Goal: Task Accomplishment & Management: Manage account settings

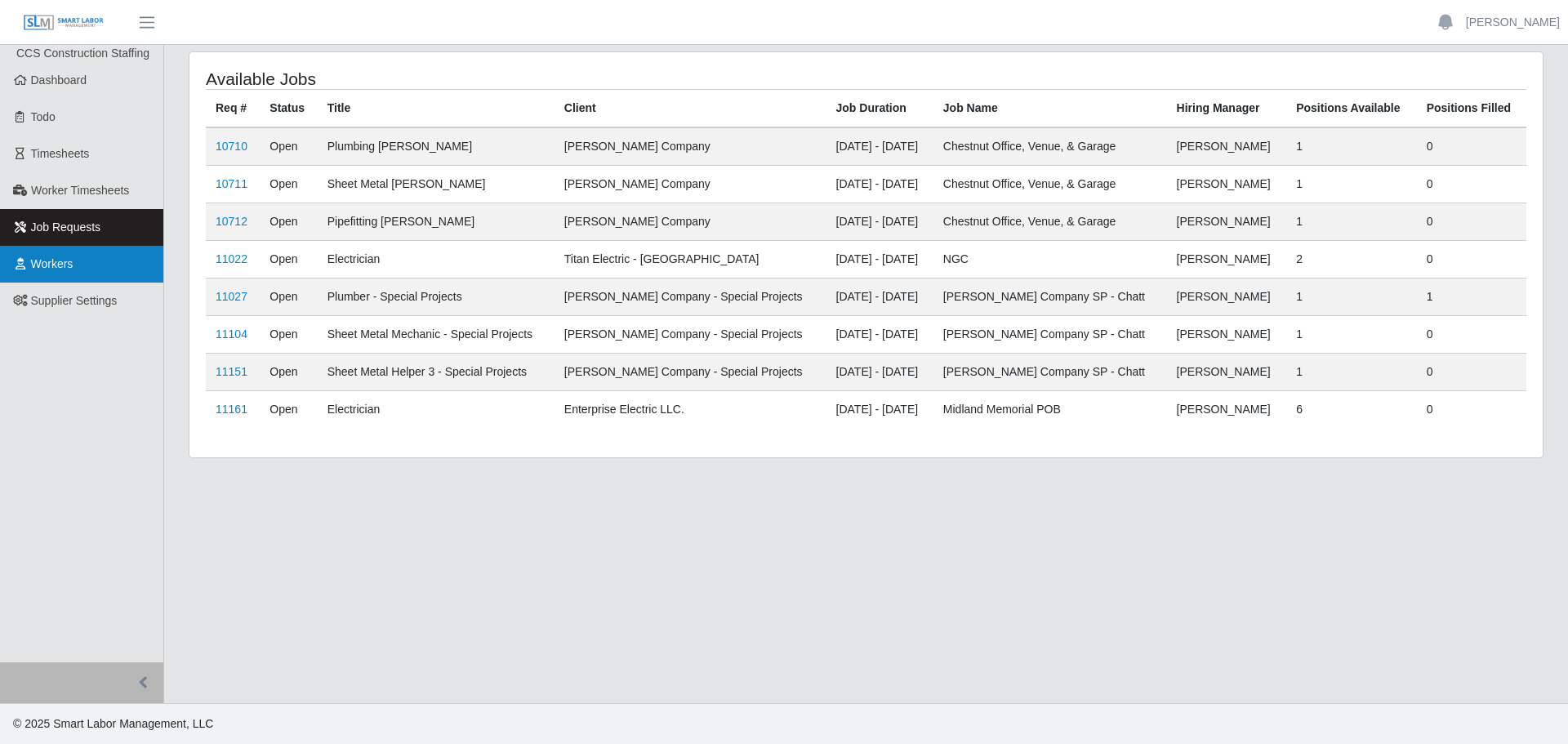
click at [87, 269] on link "Workers" at bounding box center [82, 264] width 163 height 36
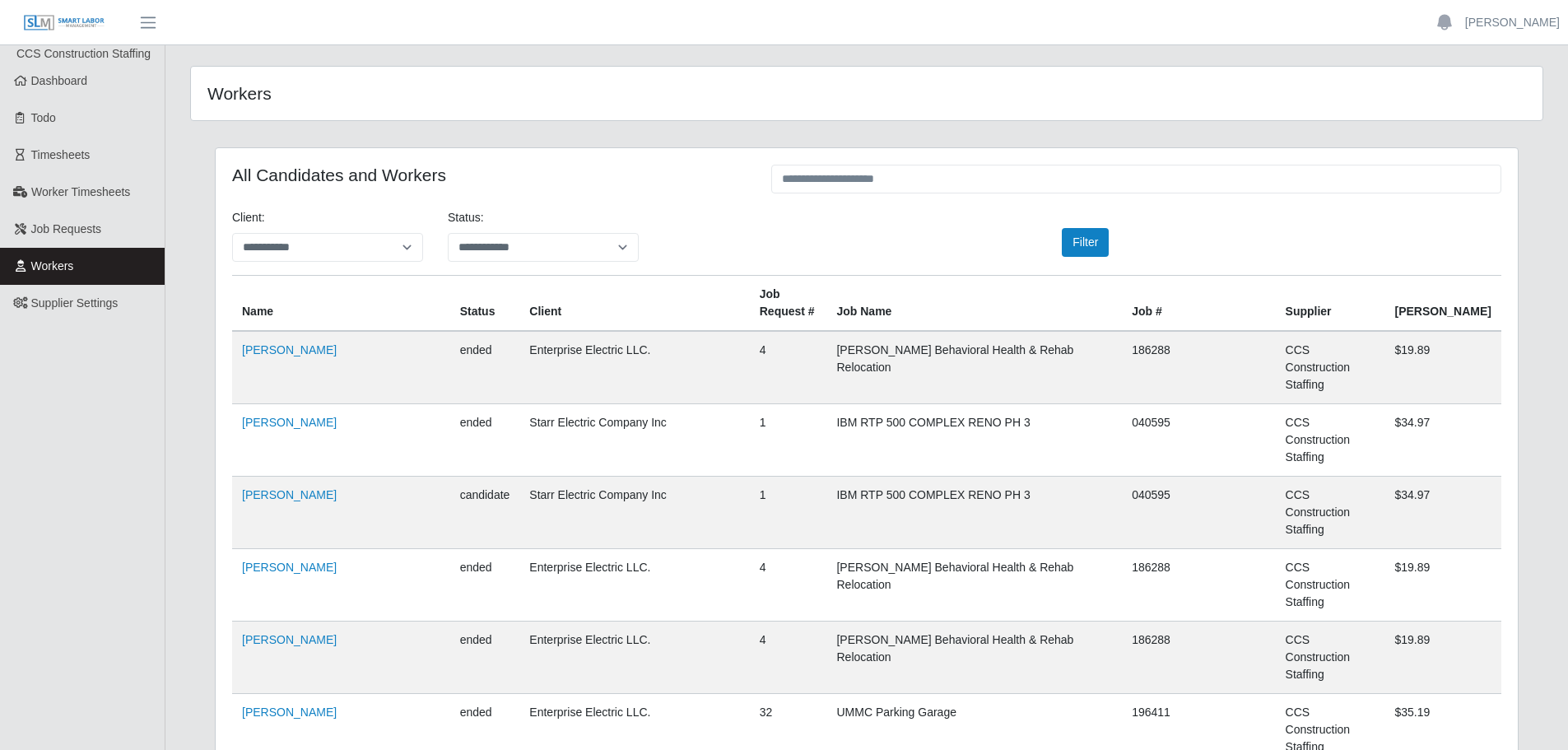
click at [974, 297] on th "Job Name" at bounding box center [975, 304] width 296 height 56
click at [886, 178] on input "text" at bounding box center [1136, 179] width 730 height 29
click at [886, 180] on input "******" at bounding box center [1136, 179] width 730 height 29
drag, startPoint x: 766, startPoint y: 180, endPoint x: 712, endPoint y: 189, distance: 54.7
click at [714, 188] on div "All Candidates and Workers ******" at bounding box center [866, 180] width 1294 height 32
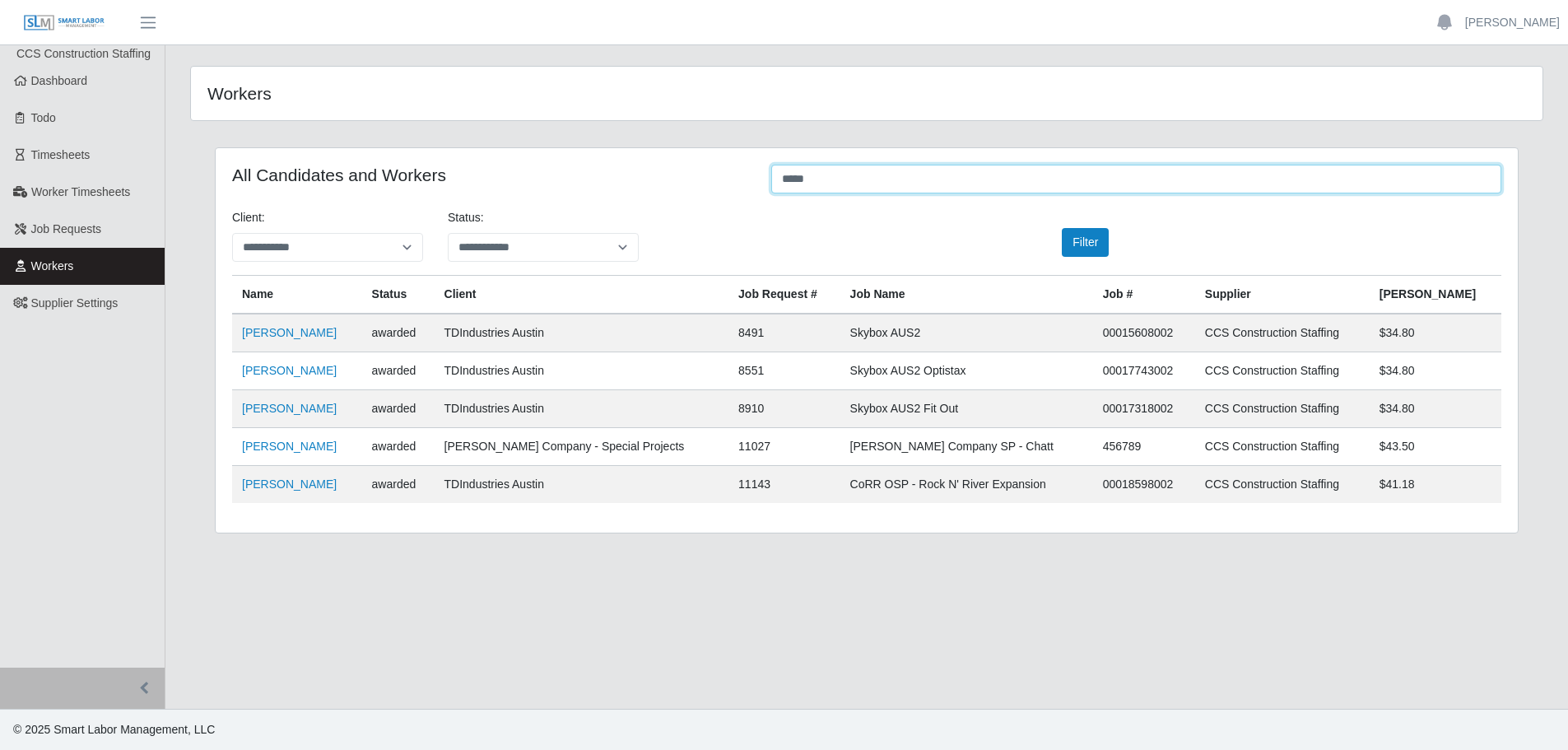
type input "******"
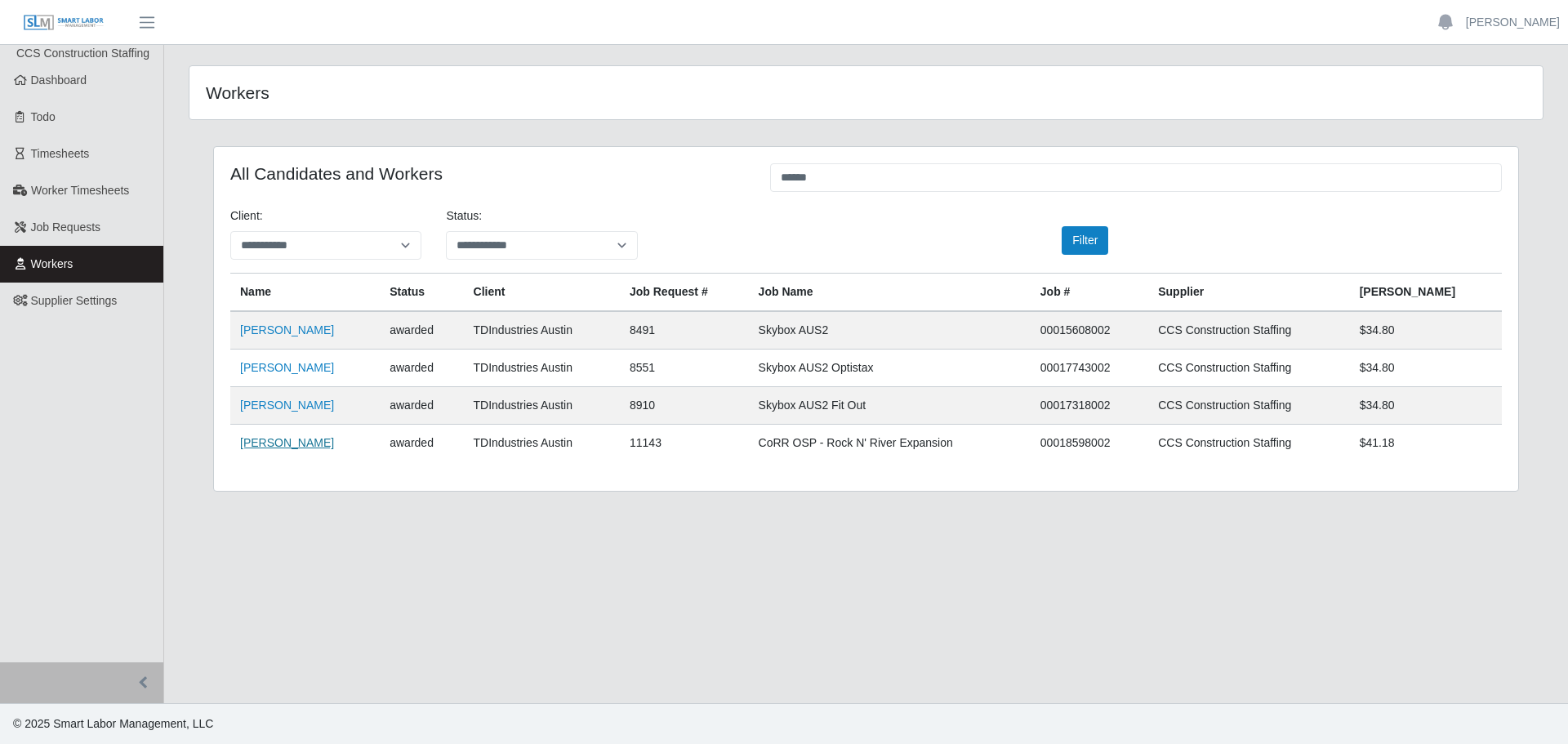
click at [256, 444] on link "[PERSON_NAME]" at bounding box center [287, 442] width 94 height 13
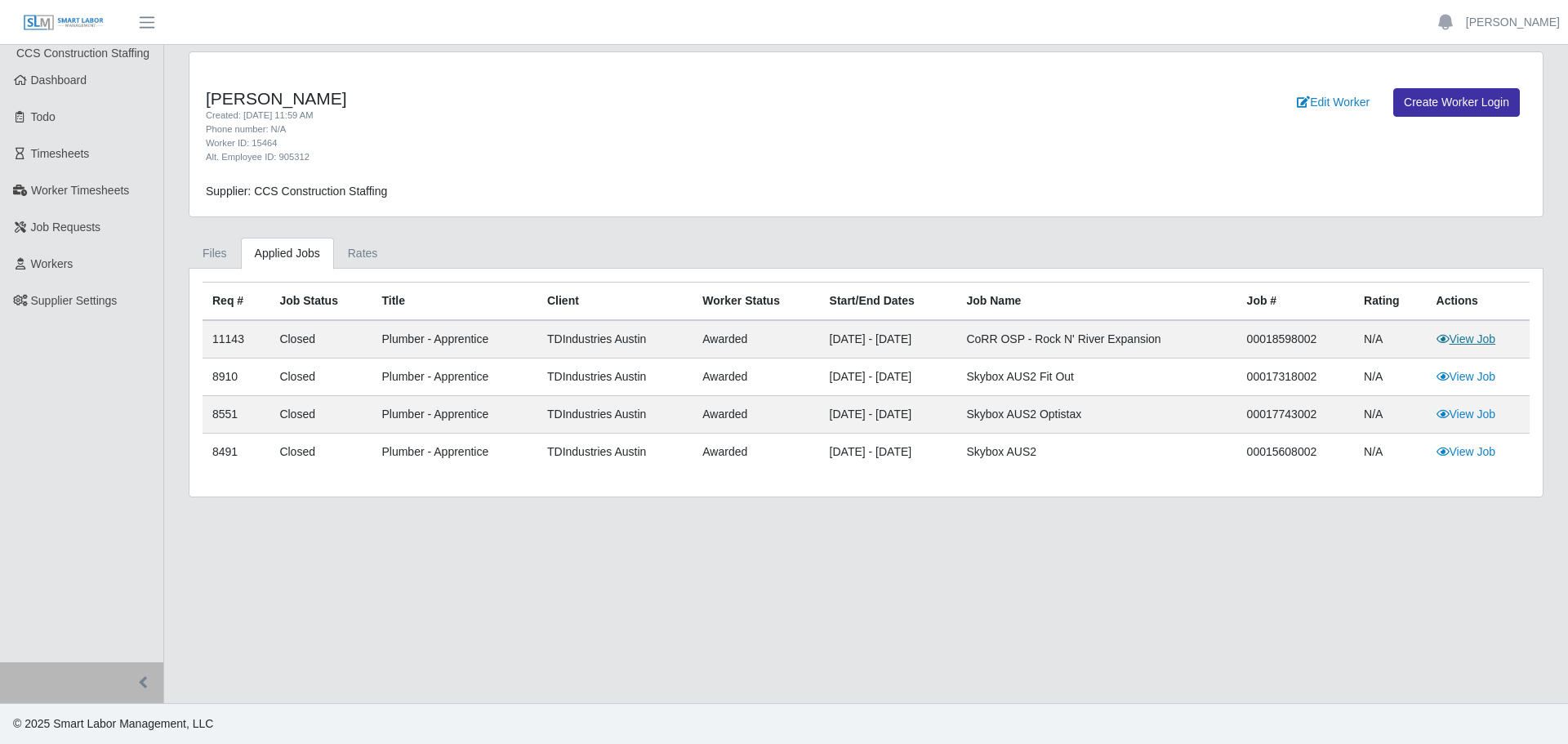
click at [1464, 333] on link "View Job" at bounding box center [1466, 339] width 60 height 13
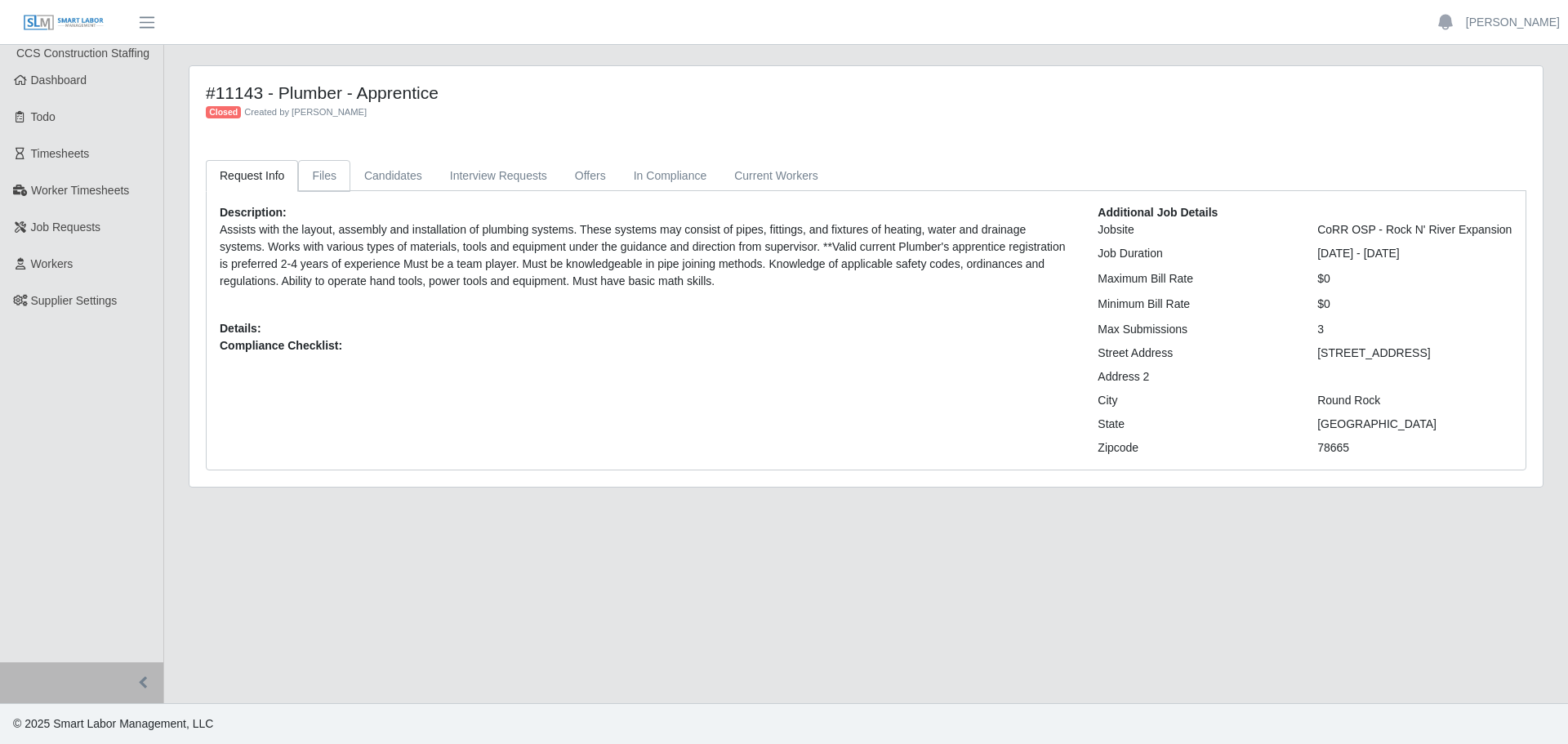
click at [314, 176] on link "Files" at bounding box center [324, 175] width 52 height 32
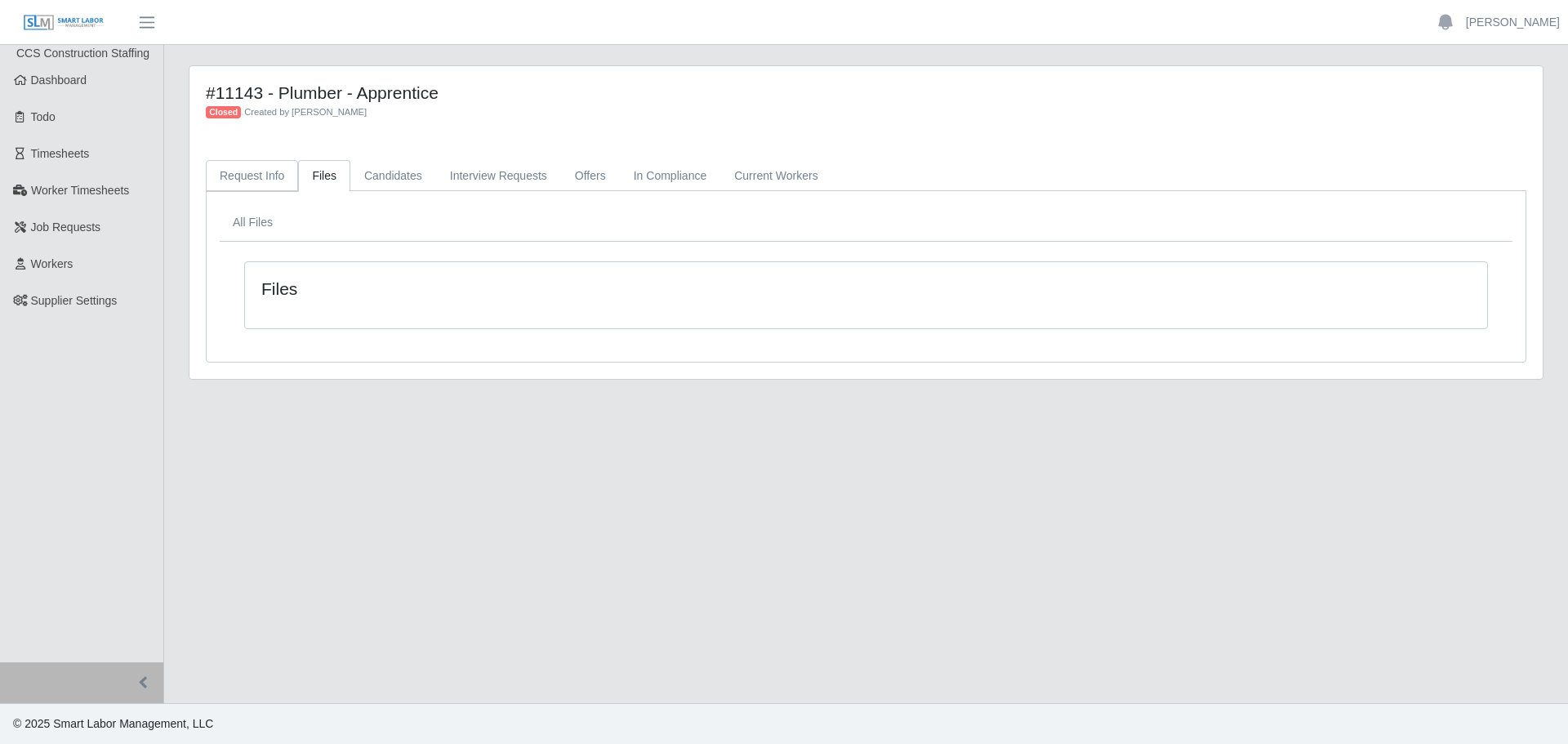
click at [267, 174] on link "Request Info" at bounding box center [252, 175] width 92 height 32
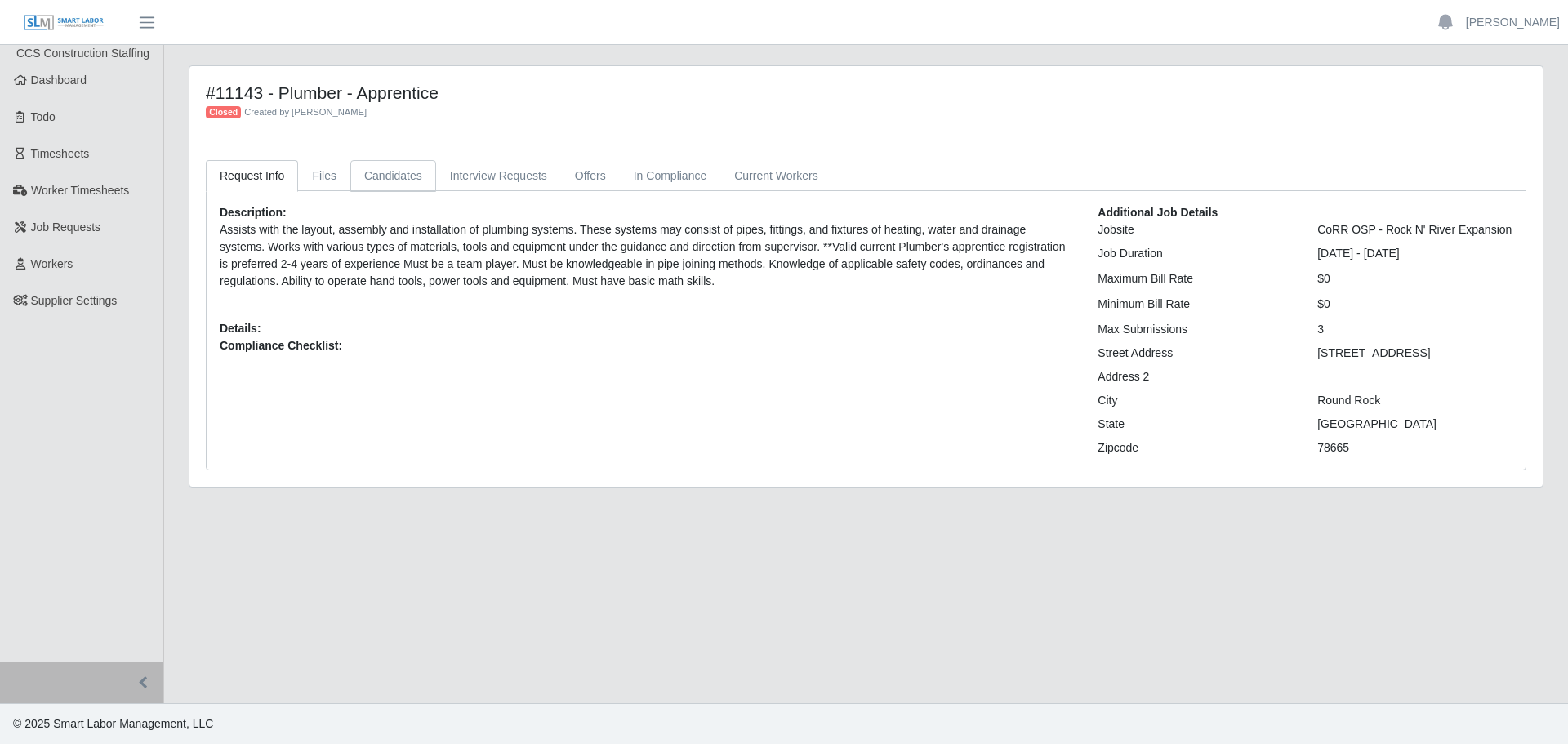
click at [379, 176] on link "Candidates" at bounding box center [393, 175] width 86 height 32
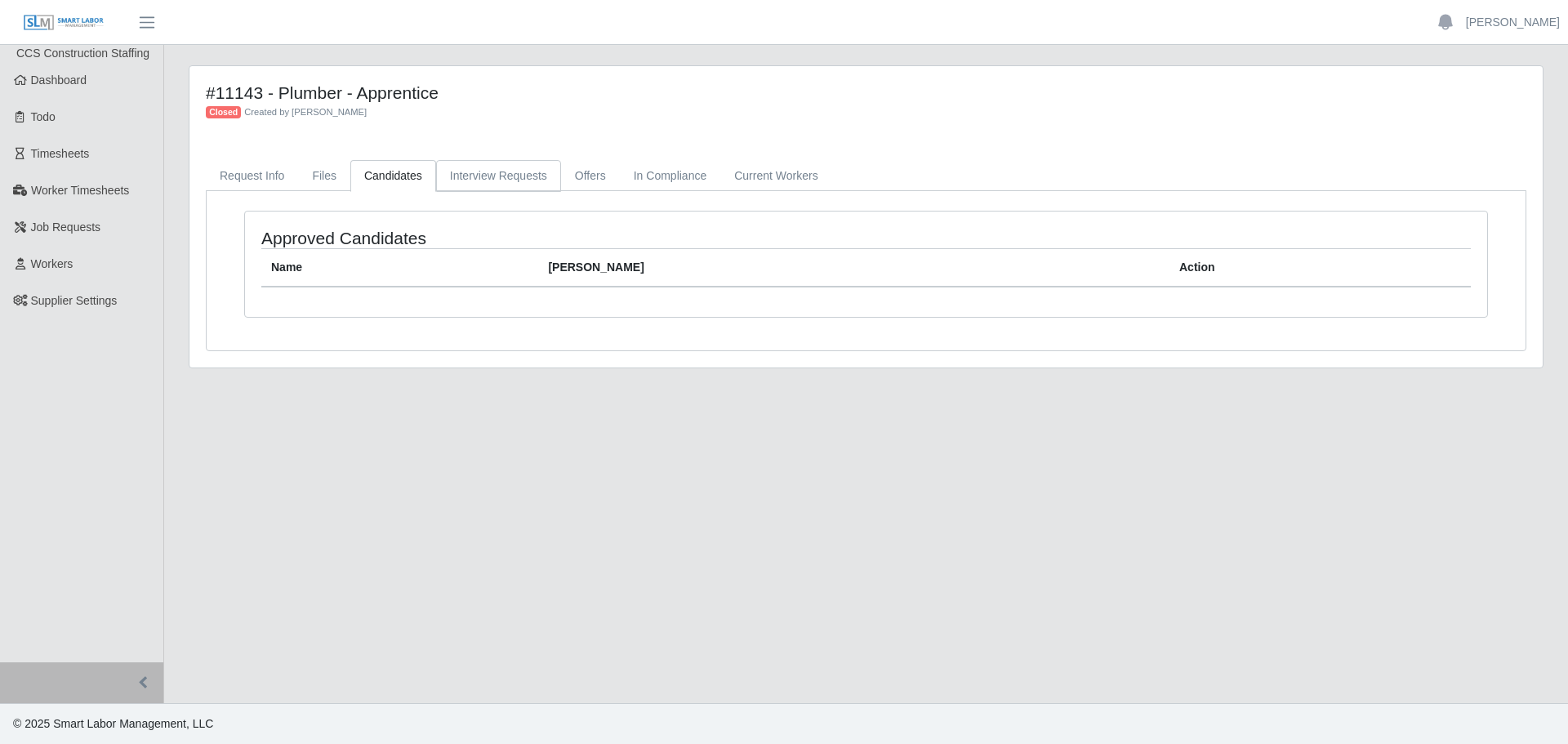
click at [496, 186] on link "Interview Requests" at bounding box center [498, 175] width 125 height 32
click at [570, 176] on link "Offers" at bounding box center [590, 175] width 59 height 32
click at [644, 181] on link "In Compliance" at bounding box center [670, 175] width 102 height 32
click at [779, 166] on link "Current Workers" at bounding box center [776, 175] width 111 height 32
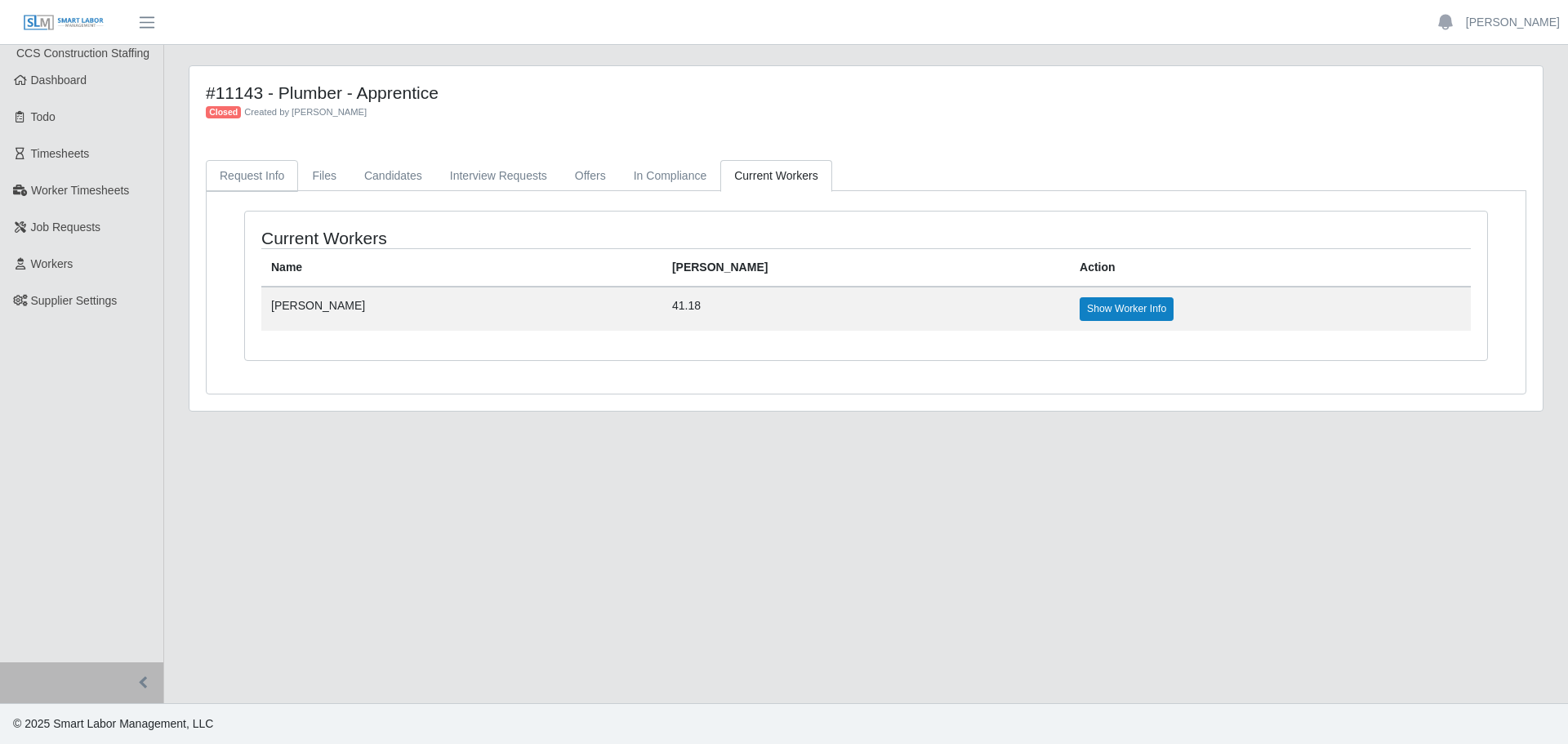
click at [264, 178] on link "Request Info" at bounding box center [252, 175] width 92 height 32
